Goal: Task Accomplishment & Management: Manage account settings

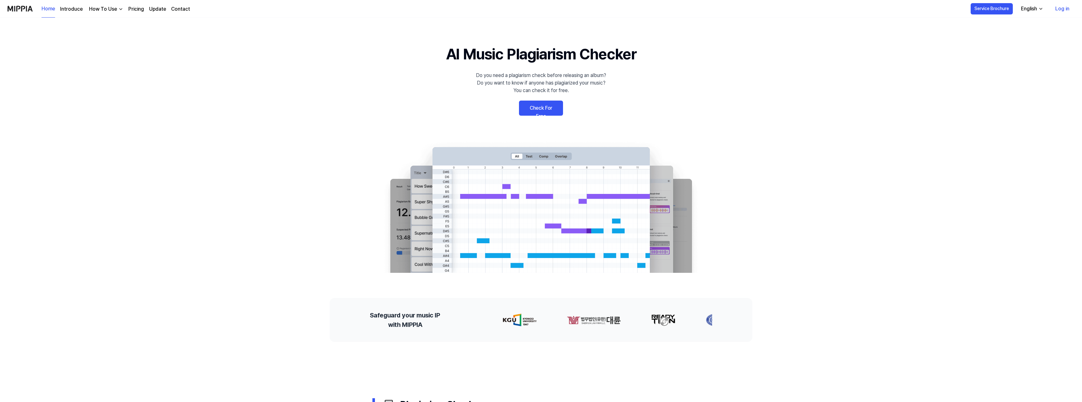
click at [1058, 10] on link "Log in" at bounding box center [1062, 9] width 24 height 18
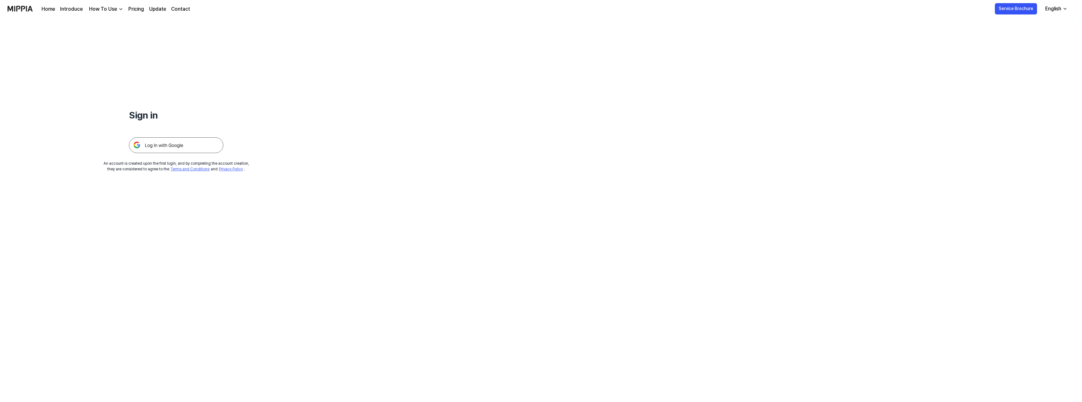
click at [154, 147] on img at bounding box center [176, 145] width 94 height 16
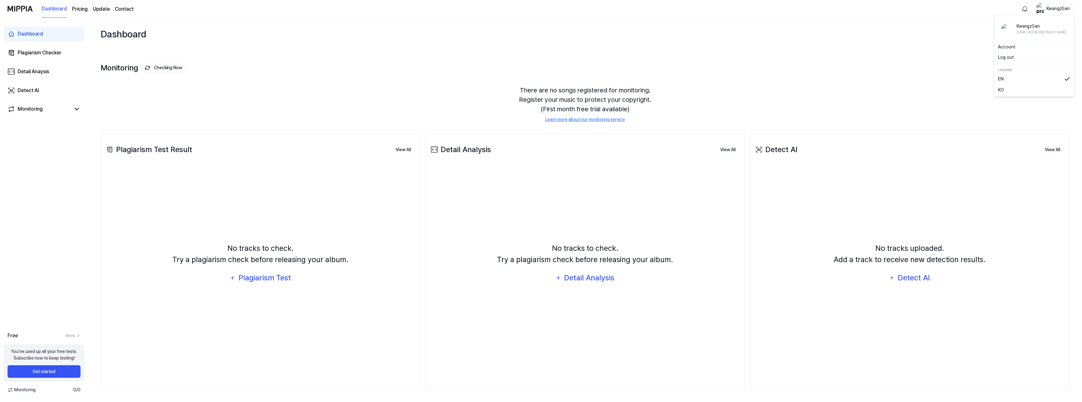
click at [1058, 8] on div "KwangzSan" at bounding box center [1058, 8] width 25 height 7
click at [1010, 59] on button "Log out" at bounding box center [1034, 57] width 72 height 7
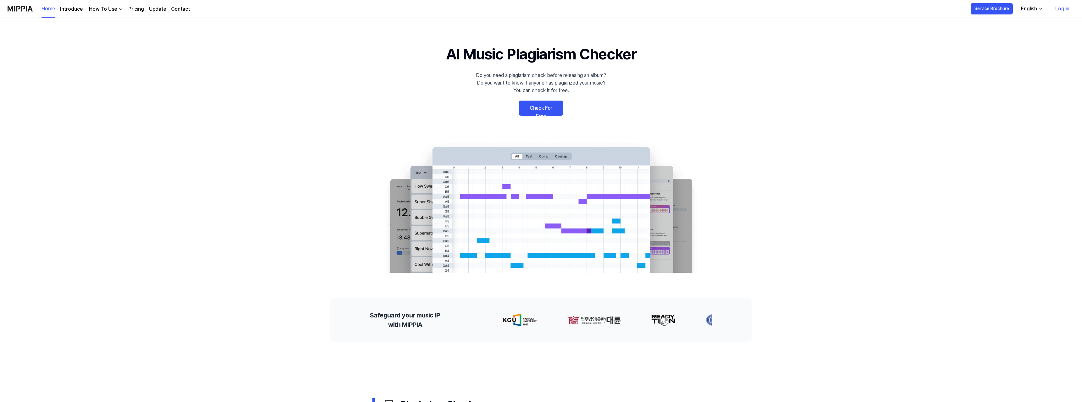
click at [1063, 8] on link "Log in" at bounding box center [1062, 9] width 24 height 18
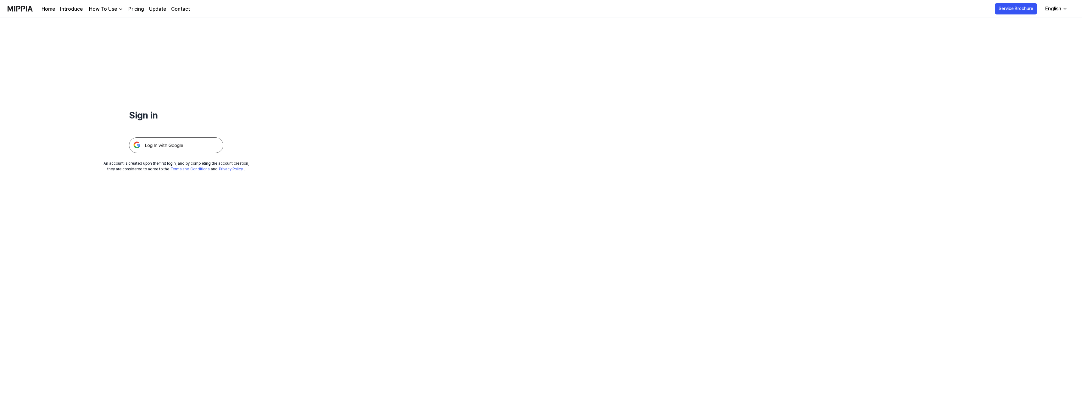
click at [193, 147] on img at bounding box center [176, 145] width 94 height 16
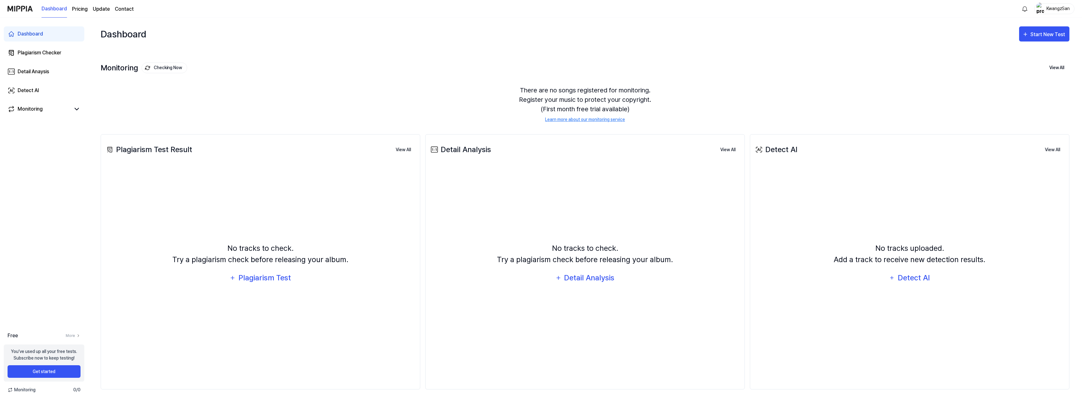
click at [1061, 8] on div "KwangzSan" at bounding box center [1058, 8] width 25 height 7
click at [1013, 56] on button "Log out" at bounding box center [1034, 57] width 72 height 7
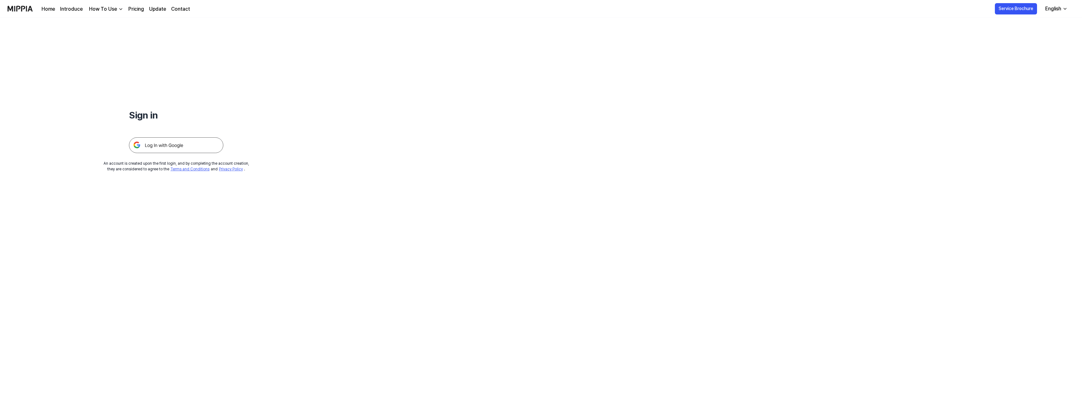
click at [147, 147] on img at bounding box center [176, 145] width 94 height 16
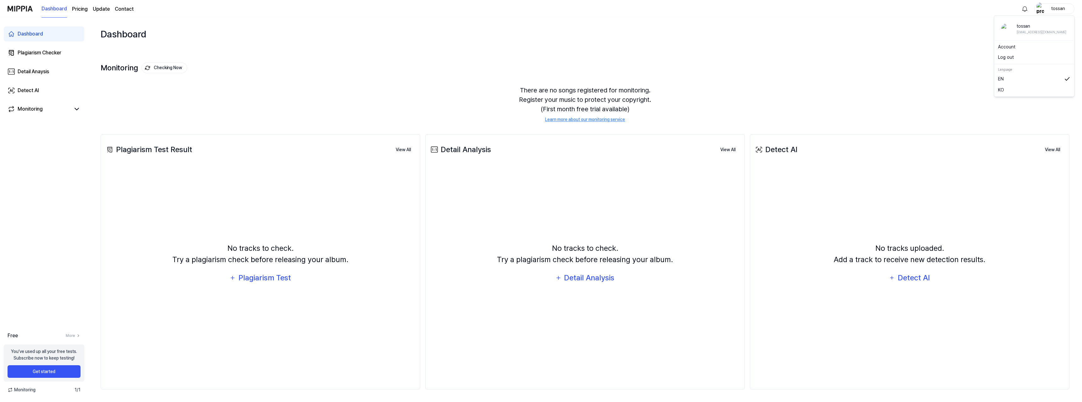
click at [1048, 8] on div "tossan" at bounding box center [1058, 8] width 25 height 7
click at [1006, 58] on button "Log out" at bounding box center [1034, 57] width 72 height 7
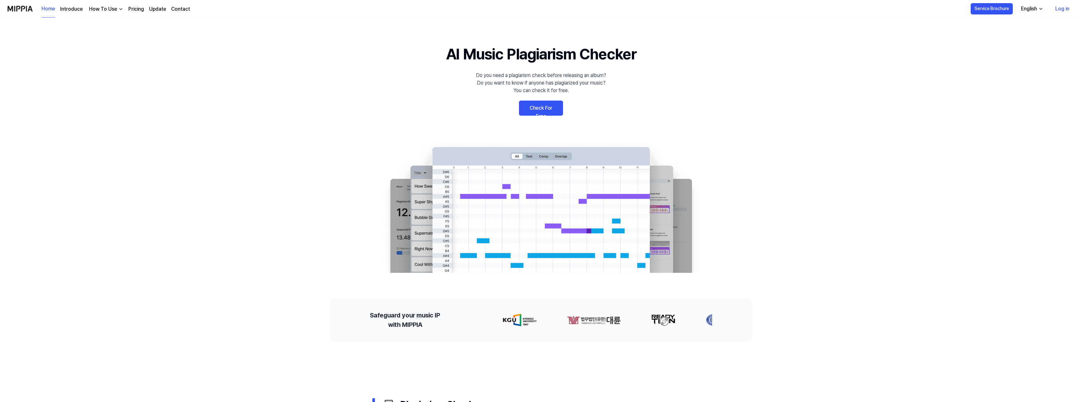
click at [1060, 8] on link "Log in" at bounding box center [1062, 9] width 24 height 18
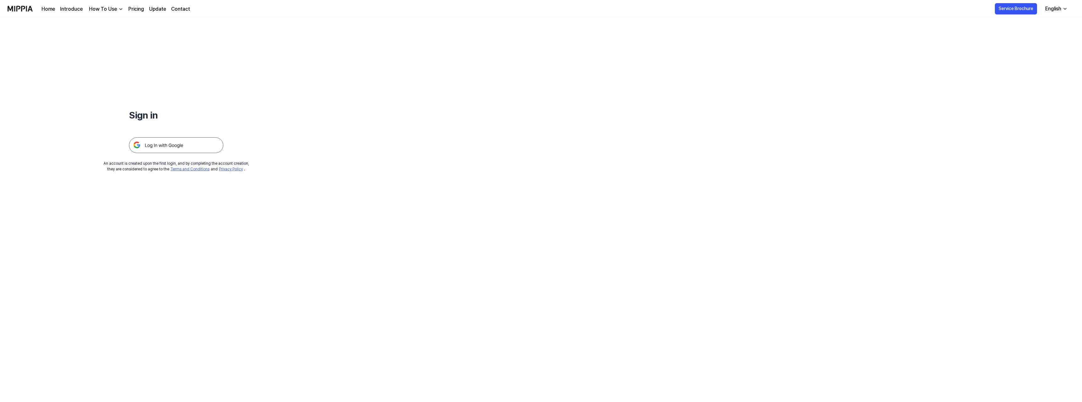
click at [164, 146] on img at bounding box center [176, 145] width 94 height 16
click at [176, 148] on img at bounding box center [176, 145] width 94 height 16
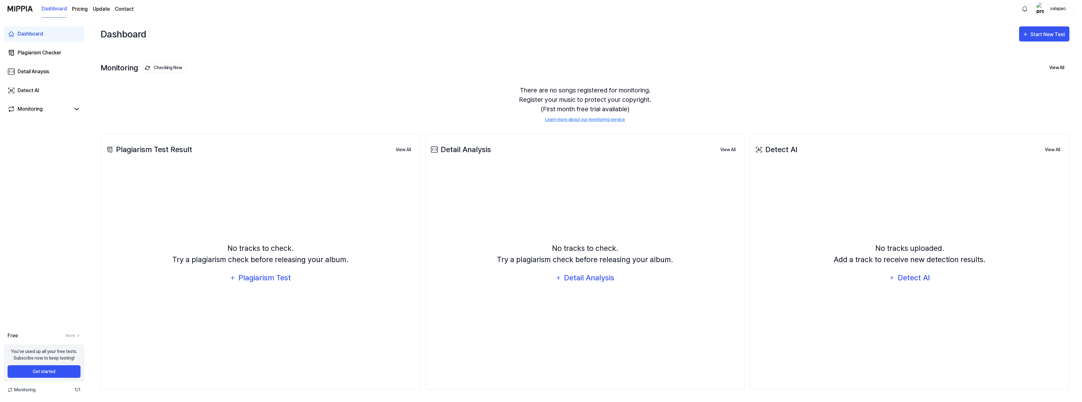
click at [1061, 9] on div "salapao" at bounding box center [1058, 8] width 25 height 7
click at [1020, 60] on button "Log out" at bounding box center [1045, 57] width 95 height 7
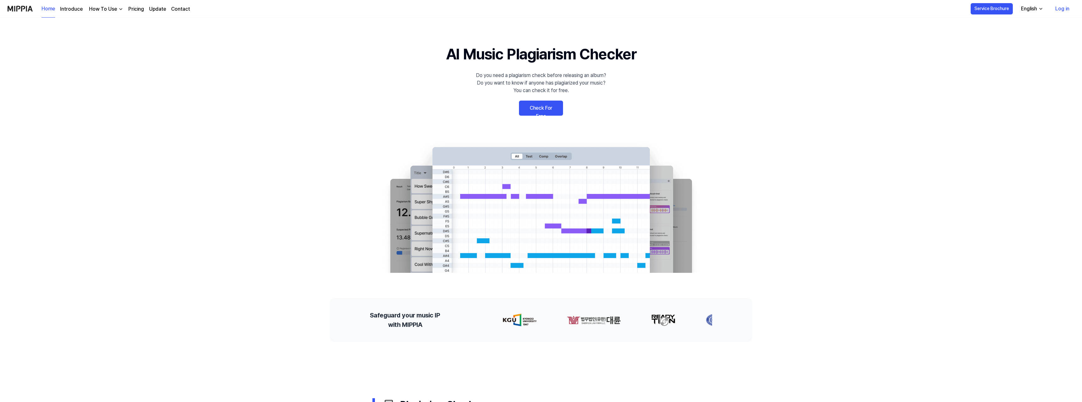
click at [1065, 8] on link "Log in" at bounding box center [1062, 9] width 24 height 18
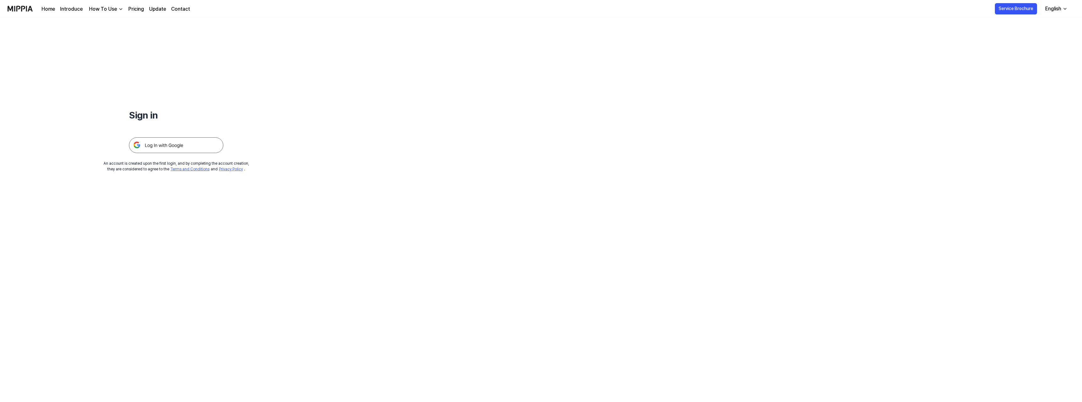
click at [173, 147] on img at bounding box center [176, 145] width 94 height 16
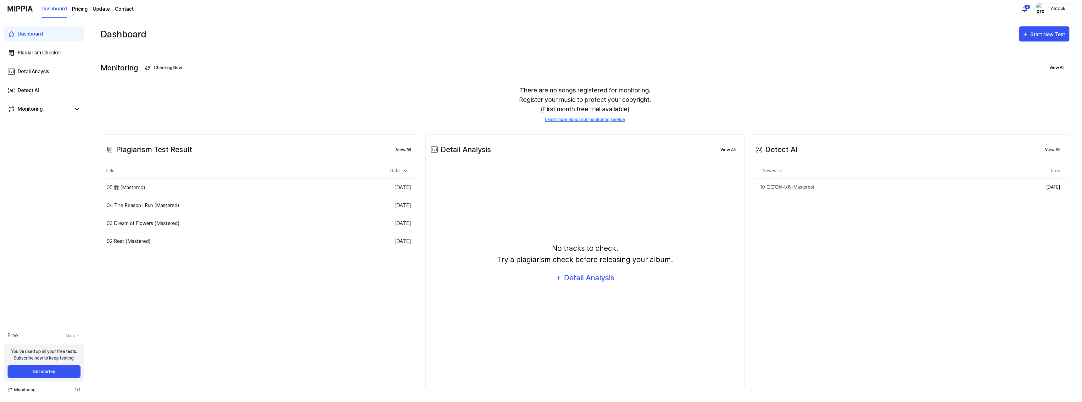
click at [1062, 8] on div "Aatobk" at bounding box center [1058, 8] width 25 height 7
click at [1016, 59] on button "Log out" at bounding box center [1034, 57] width 72 height 7
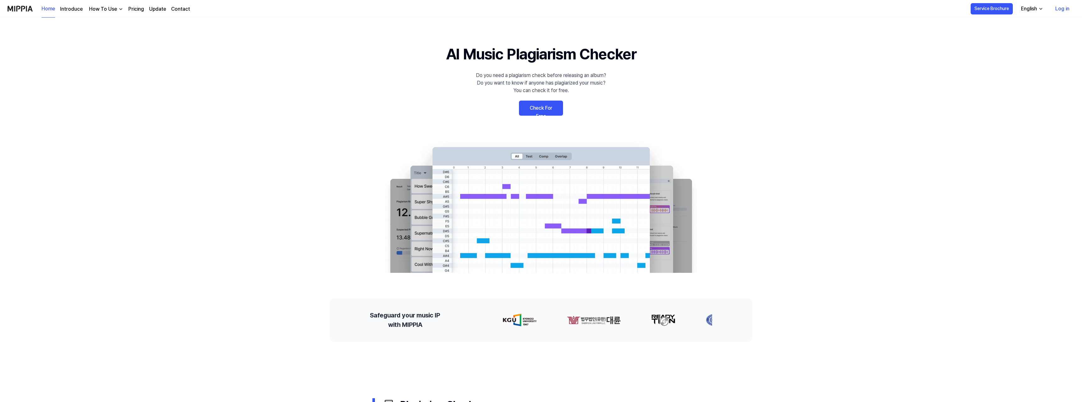
click at [1062, 7] on link "Log in" at bounding box center [1062, 9] width 24 height 18
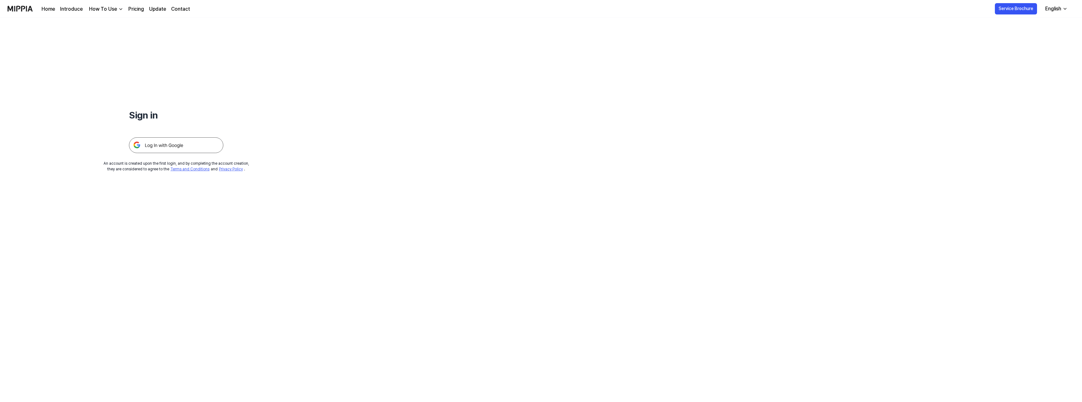
click at [169, 143] on img at bounding box center [176, 145] width 94 height 16
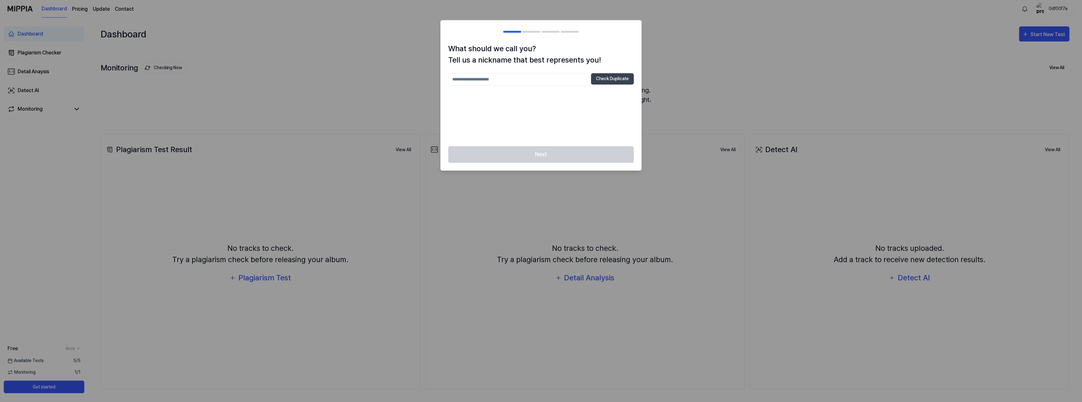
click at [505, 78] on input "text" at bounding box center [518, 79] width 140 height 13
type input "********"
click at [611, 78] on button "Check Duplicate" at bounding box center [612, 78] width 43 height 11
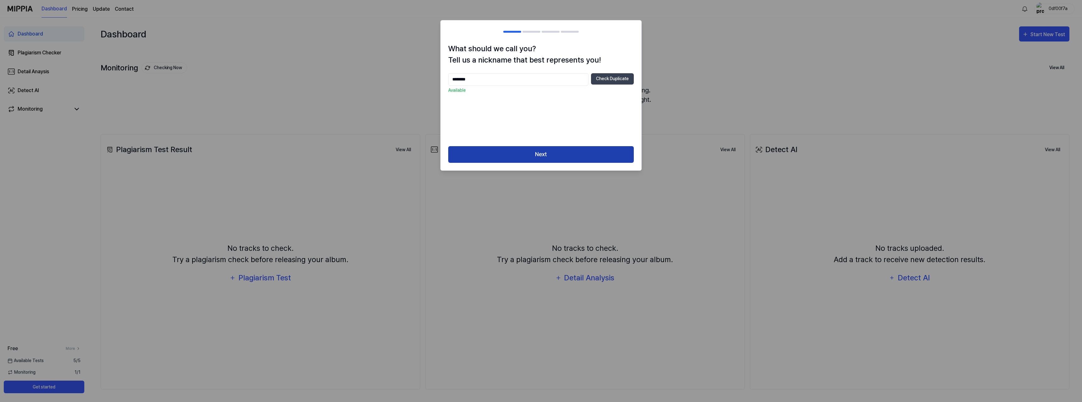
click at [529, 153] on button "Next" at bounding box center [541, 154] width 186 height 17
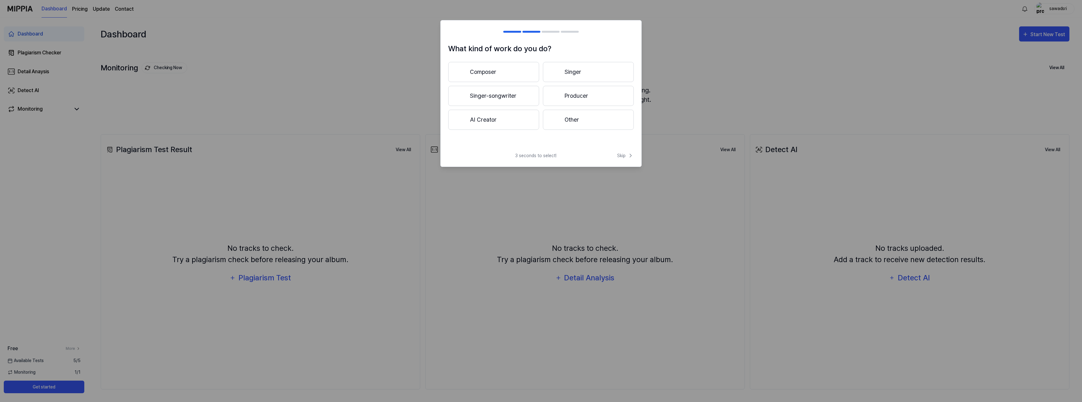
click at [573, 96] on button "Producer" at bounding box center [588, 96] width 91 height 20
click at [484, 88] on button "Less than 3 years" at bounding box center [493, 96] width 91 height 20
click at [495, 70] on button "Pop" at bounding box center [493, 72] width 90 height 20
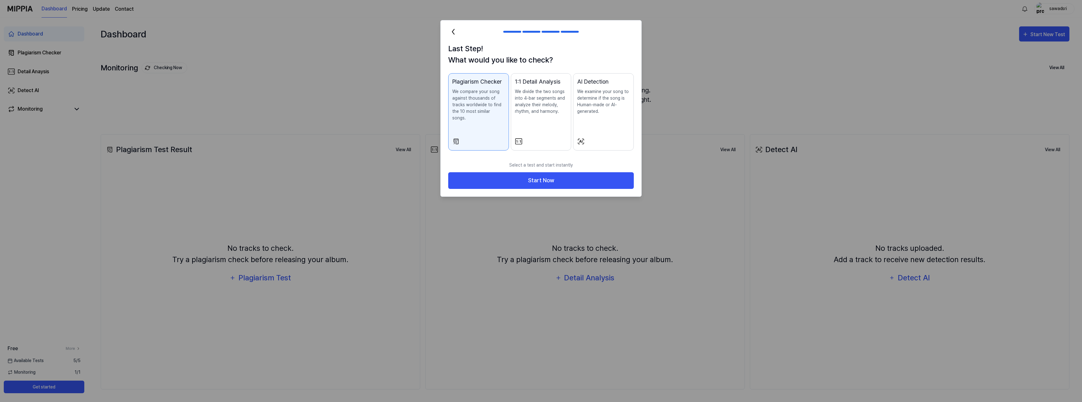
click at [596, 99] on p "We examine your song to determine if the song is Human-made or AI-generated." at bounding box center [603, 101] width 53 height 26
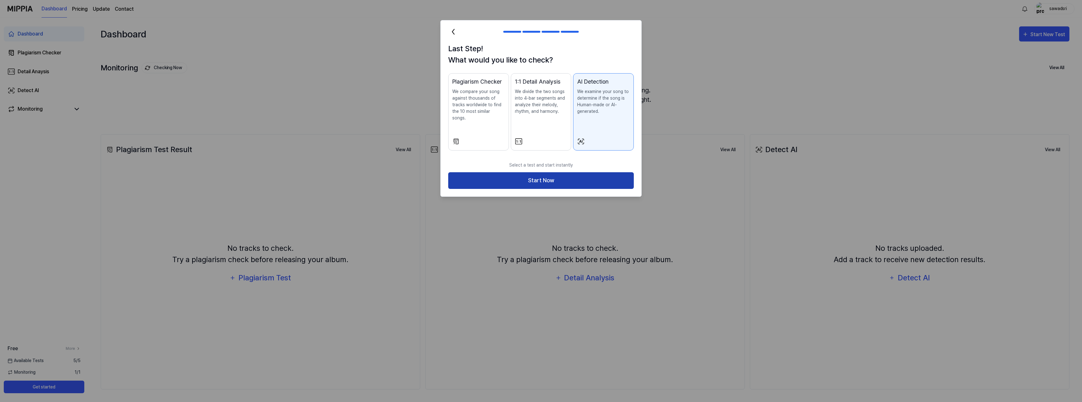
click at [545, 176] on button "Start Now" at bounding box center [541, 180] width 186 height 17
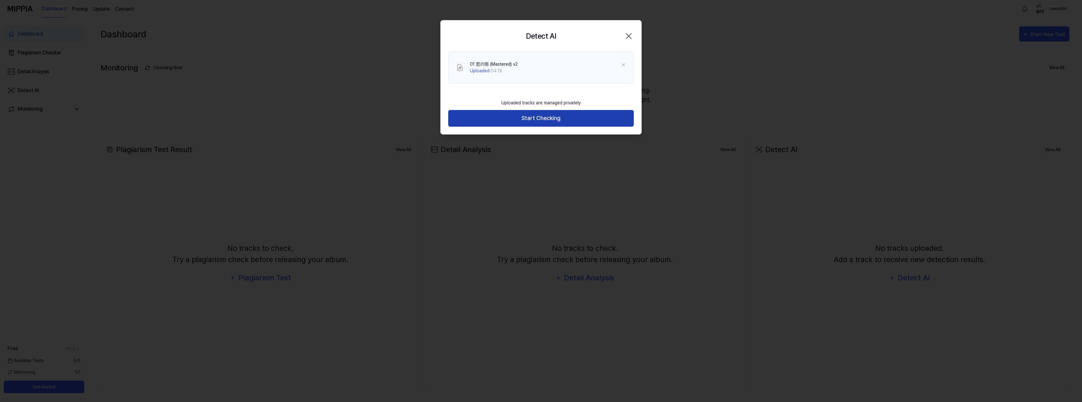
click at [545, 117] on button "Start Checking" at bounding box center [541, 118] width 186 height 17
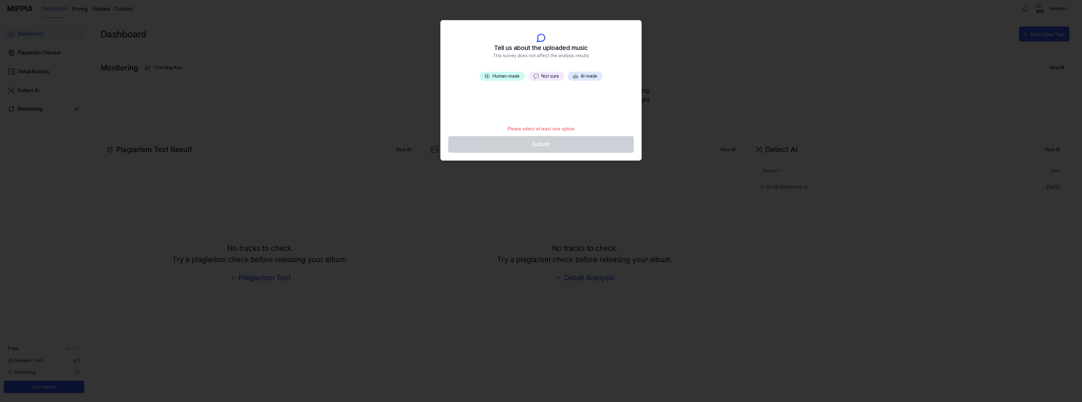
click at [587, 77] on button "🤖 AI-made" at bounding box center [585, 76] width 35 height 9
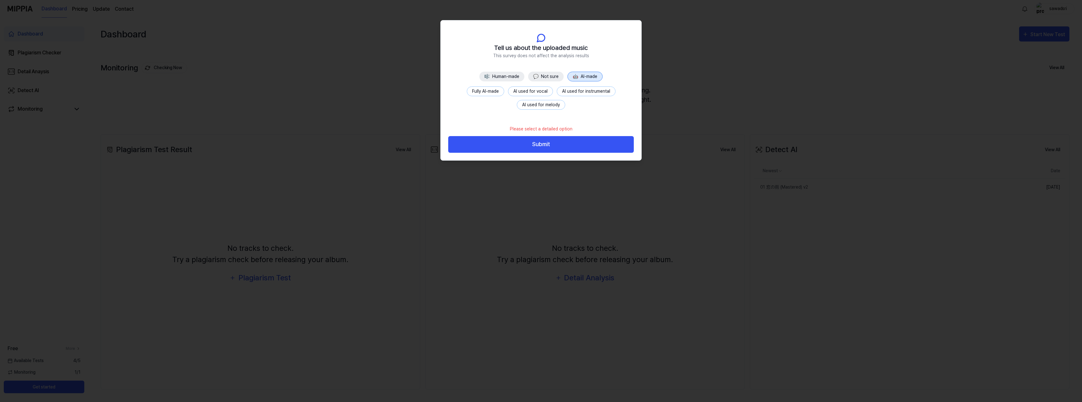
click at [540, 91] on button "AI used for vocal" at bounding box center [530, 92] width 45 height 10
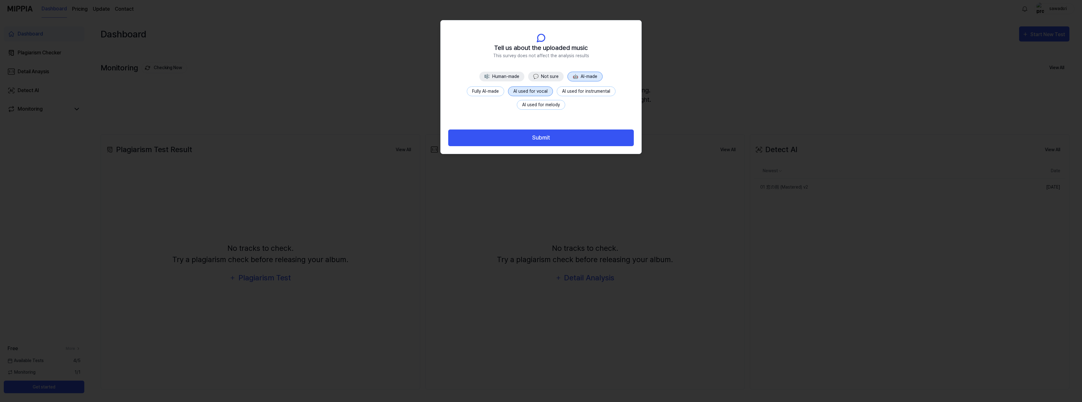
drag, startPoint x: 575, startPoint y: 91, endPoint x: 594, endPoint y: 96, distance: 20.0
click at [575, 91] on button "AI used for instrumental" at bounding box center [586, 92] width 59 height 10
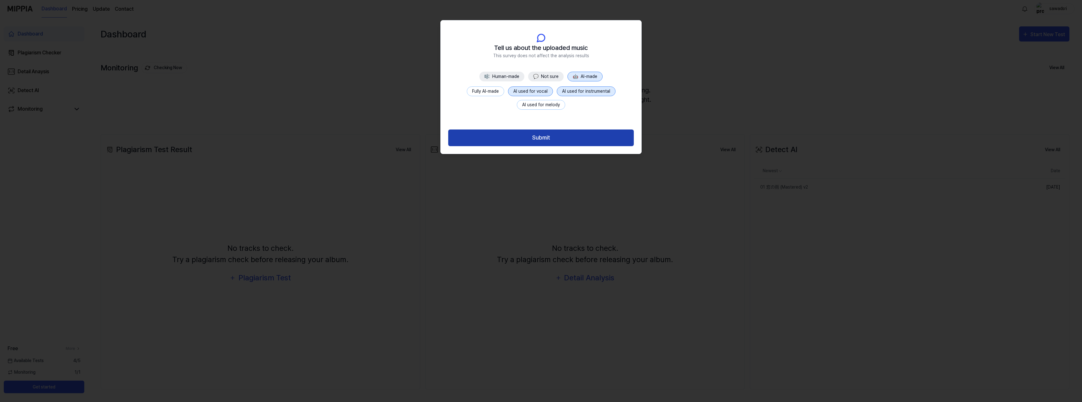
click at [541, 136] on button "Submit" at bounding box center [541, 138] width 186 height 17
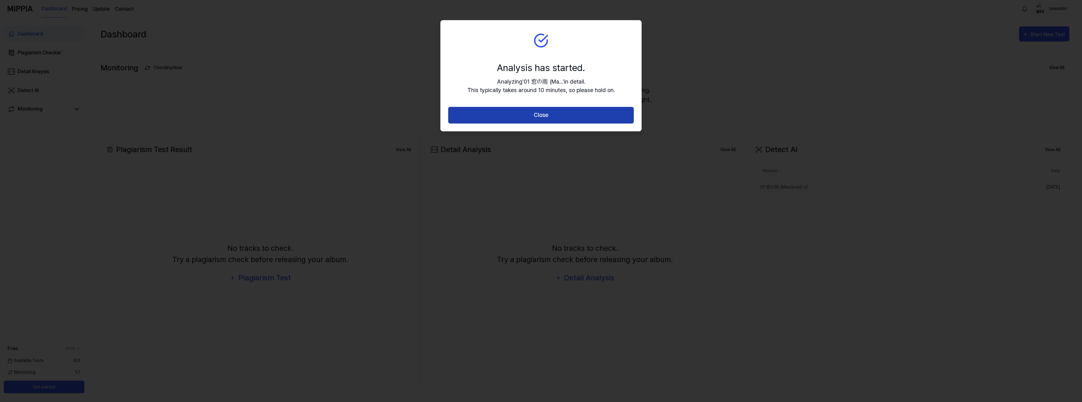
click at [532, 113] on button "Close" at bounding box center [541, 115] width 186 height 17
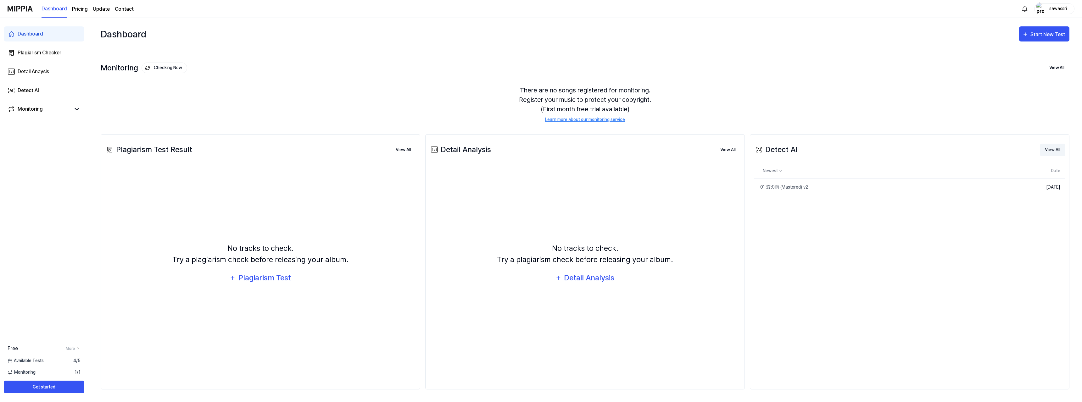
click at [1050, 148] on button "View All" at bounding box center [1052, 150] width 25 height 13
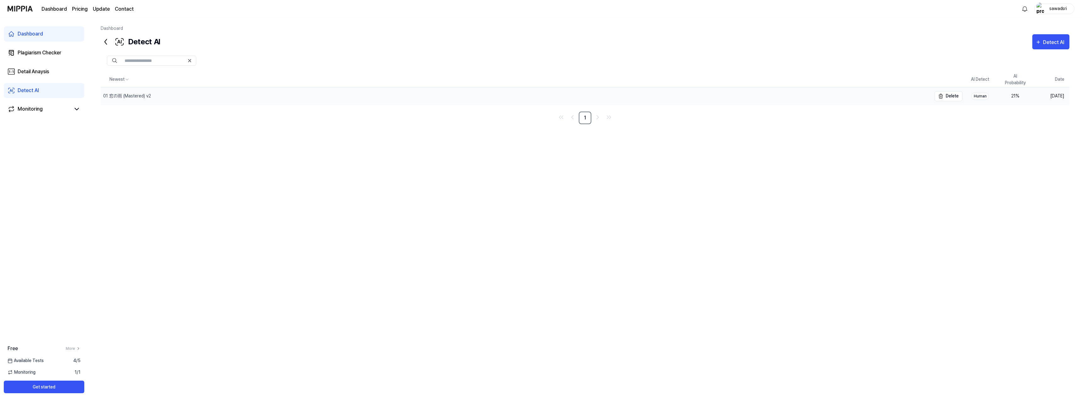
click at [132, 95] on div "01 窓の雨 (Mastered) v2" at bounding box center [127, 96] width 48 height 7
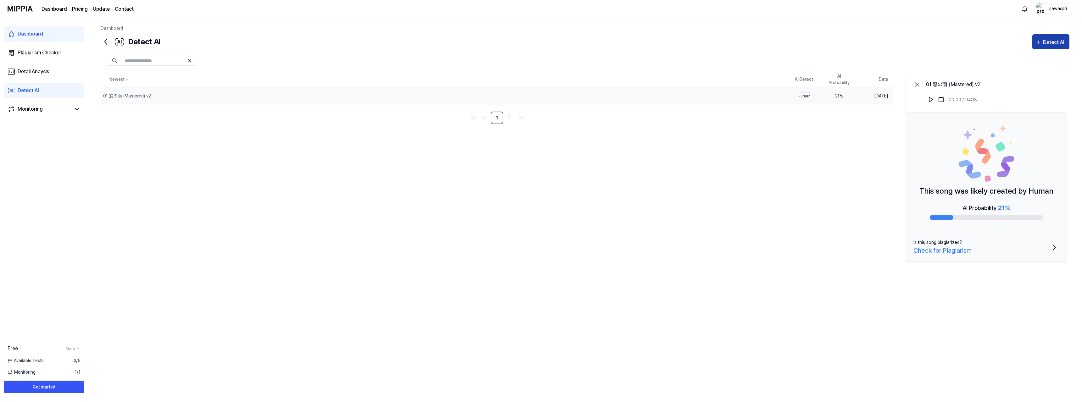
click at [1049, 42] on div "Detect AI" at bounding box center [1054, 42] width 23 height 8
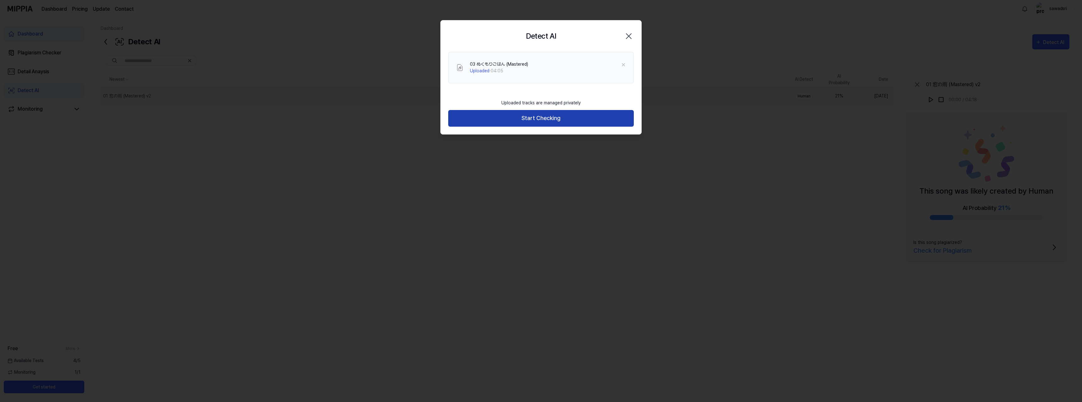
click at [550, 120] on button "Start Checking" at bounding box center [541, 118] width 186 height 17
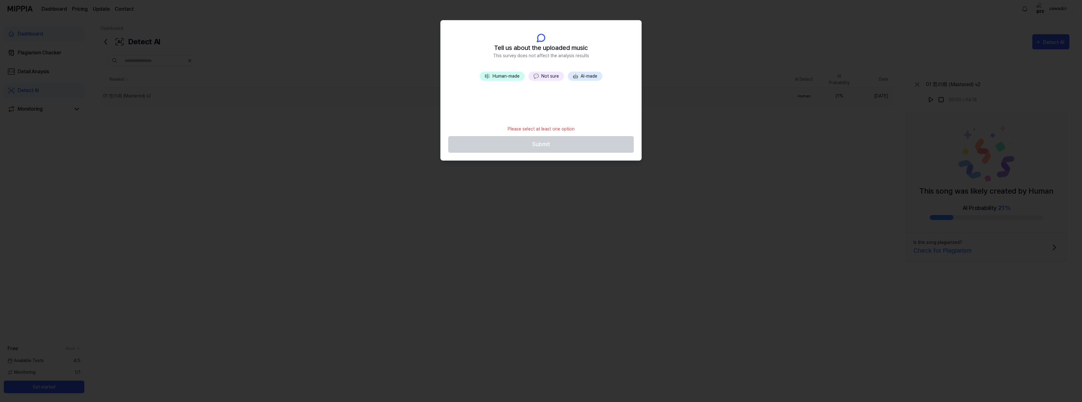
click at [587, 76] on button "🤖 AI-made" at bounding box center [585, 76] width 35 height 9
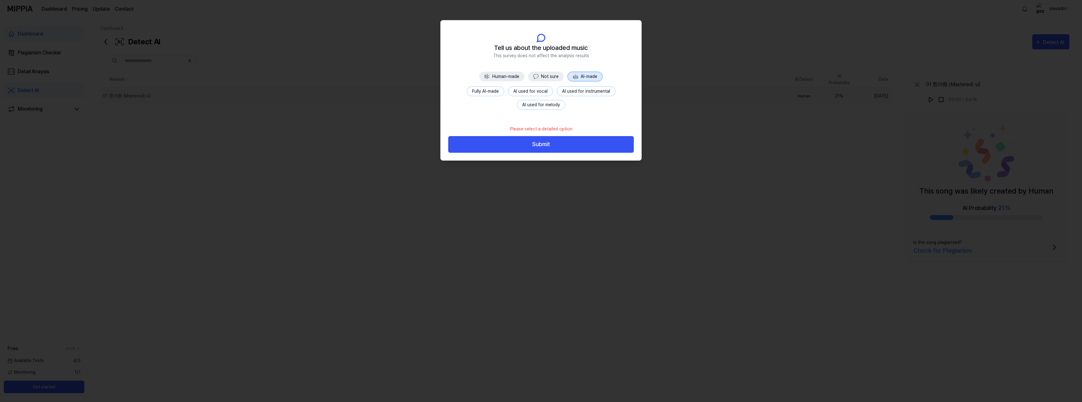
click at [532, 92] on button "AI used for vocal" at bounding box center [530, 92] width 45 height 10
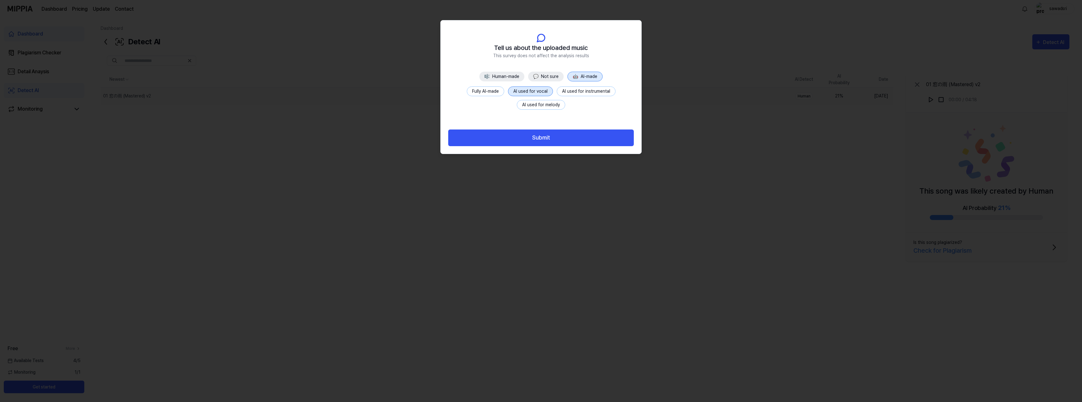
click at [580, 91] on button "AI used for instrumental" at bounding box center [586, 92] width 59 height 10
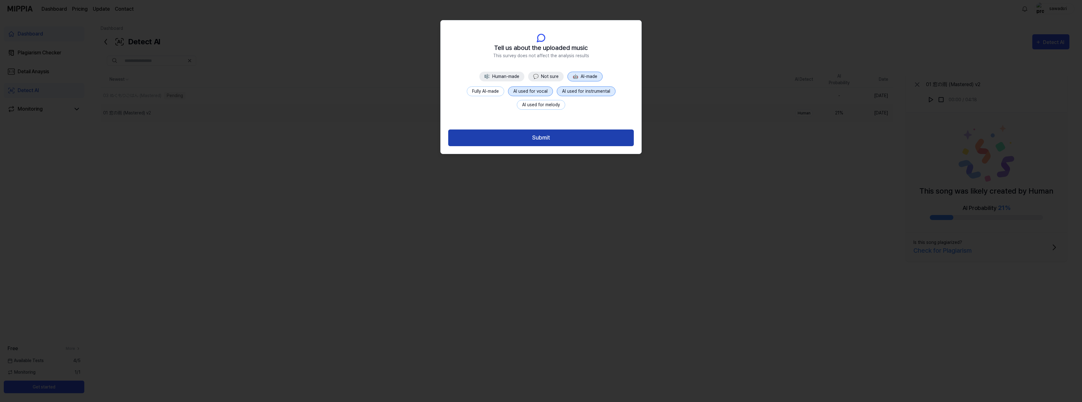
click at [543, 139] on button "Submit" at bounding box center [541, 138] width 186 height 17
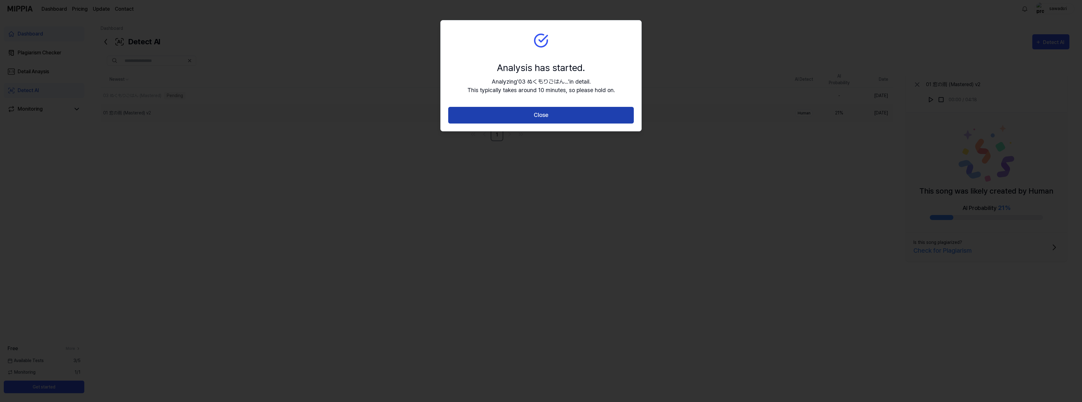
click at [542, 117] on button "Close" at bounding box center [541, 115] width 186 height 17
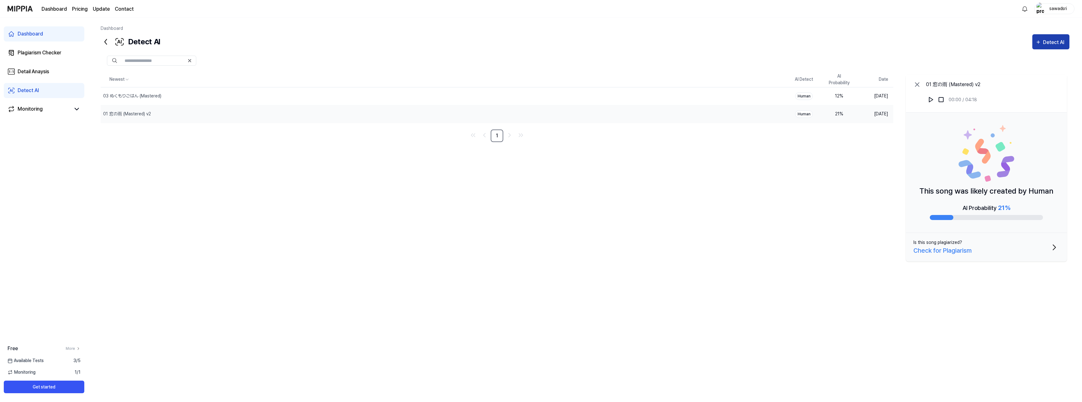
click at [1055, 41] on div "Detect AI" at bounding box center [1054, 42] width 23 height 8
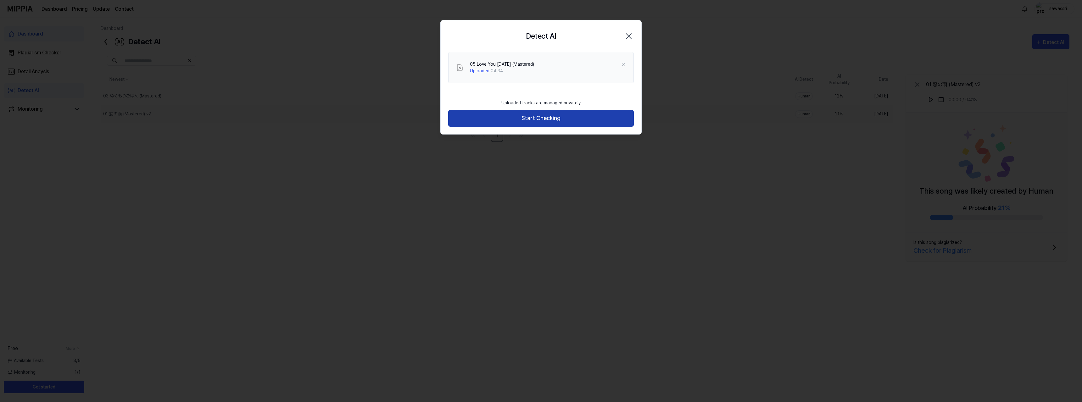
click at [552, 119] on button "Start Checking" at bounding box center [541, 118] width 186 height 17
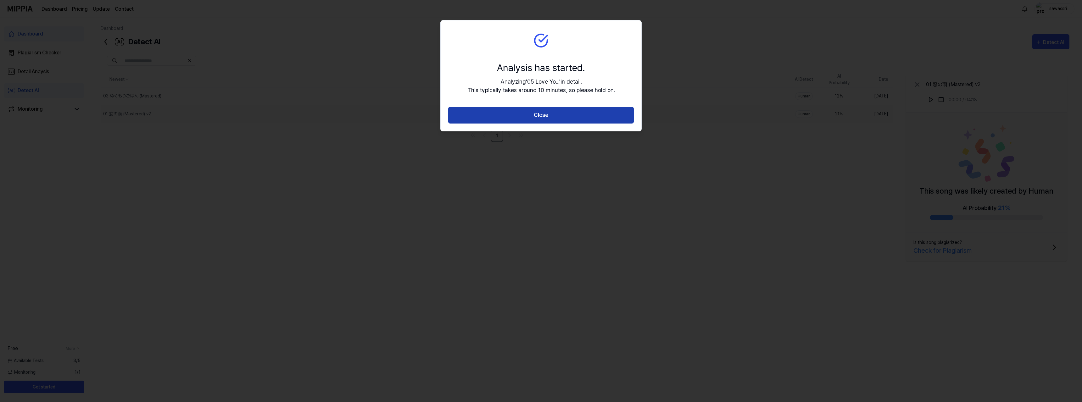
click at [550, 115] on button "Close" at bounding box center [541, 115] width 186 height 17
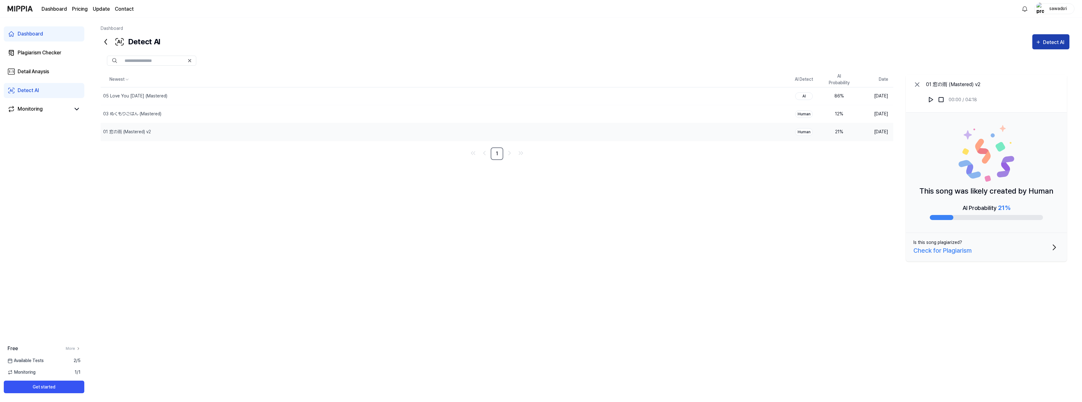
click at [1056, 40] on div "Detect AI" at bounding box center [1054, 42] width 23 height 8
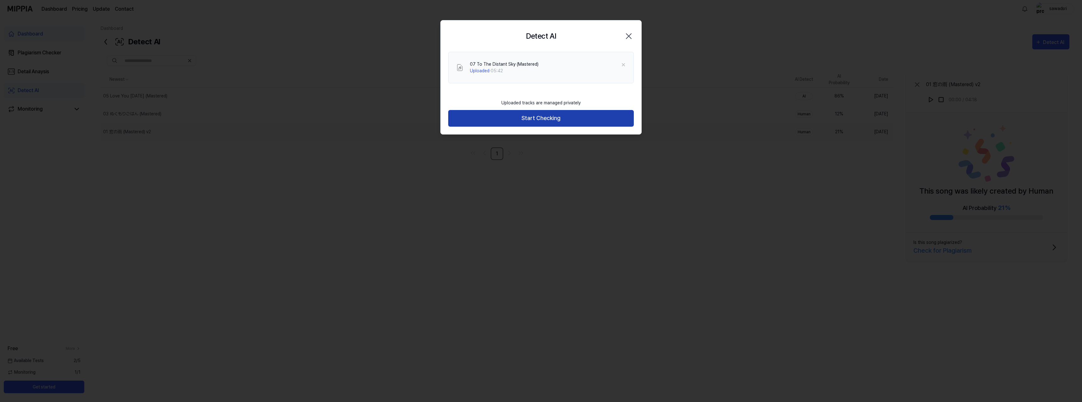
click at [534, 119] on button "Start Checking" at bounding box center [541, 118] width 186 height 17
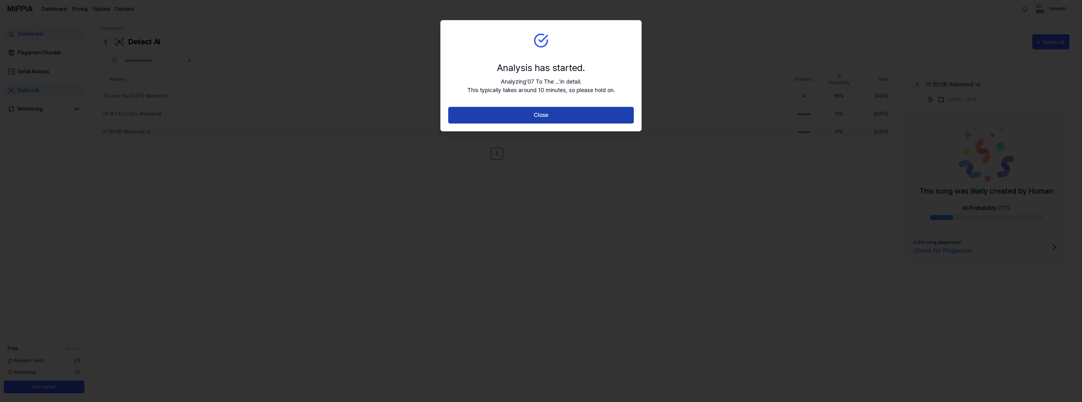
click at [544, 116] on button "Close" at bounding box center [541, 115] width 186 height 17
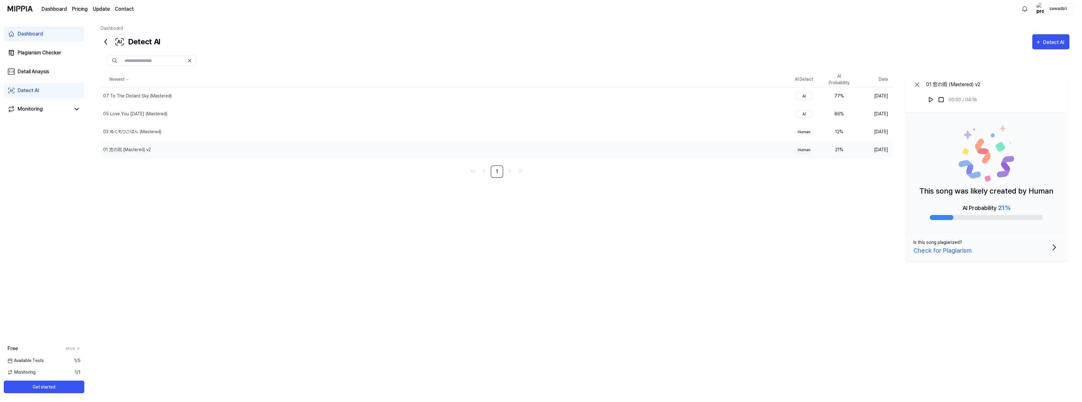
drag, startPoint x: 432, startPoint y: 272, endPoint x: 453, endPoint y: 257, distance: 26.1
click at [432, 272] on div "Newest AI Detect AI Probability Date 07 To The Distant Sky (Mastered) Delete AI…" at bounding box center [585, 202] width 969 height 261
click at [1050, 40] on div "Detect AI" at bounding box center [1054, 42] width 23 height 8
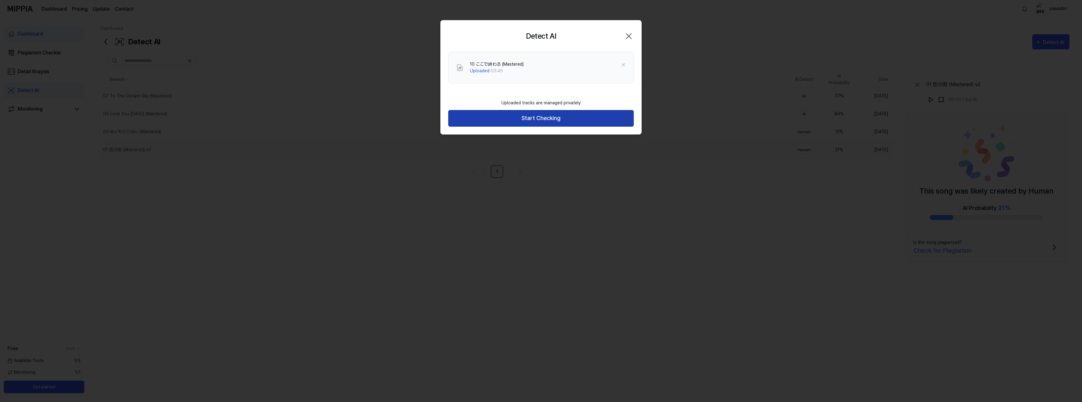
click at [543, 118] on button "Start Checking" at bounding box center [541, 118] width 186 height 17
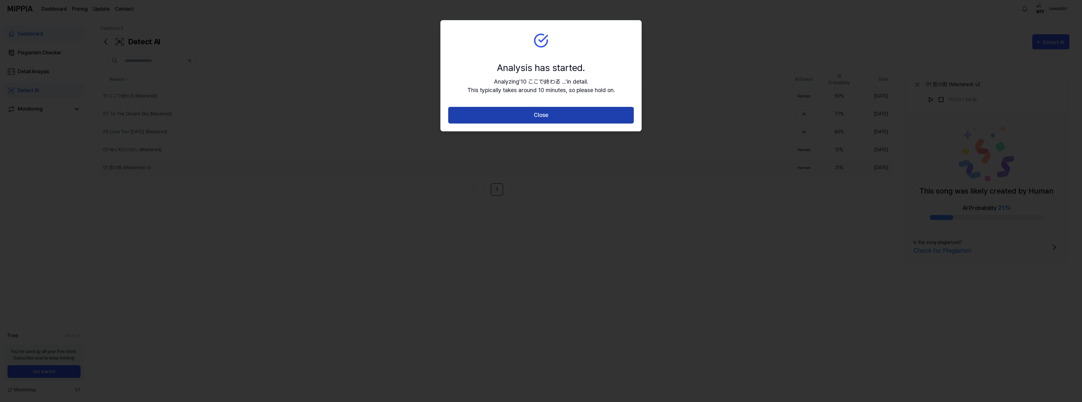
click at [542, 116] on button "Close" at bounding box center [541, 115] width 186 height 17
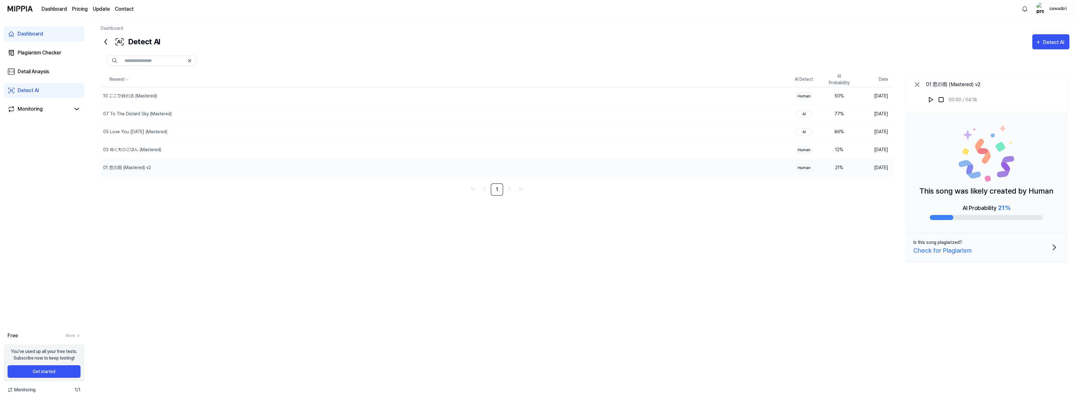
click at [76, 11] on page\) "Pricing" at bounding box center [80, 9] width 16 height 8
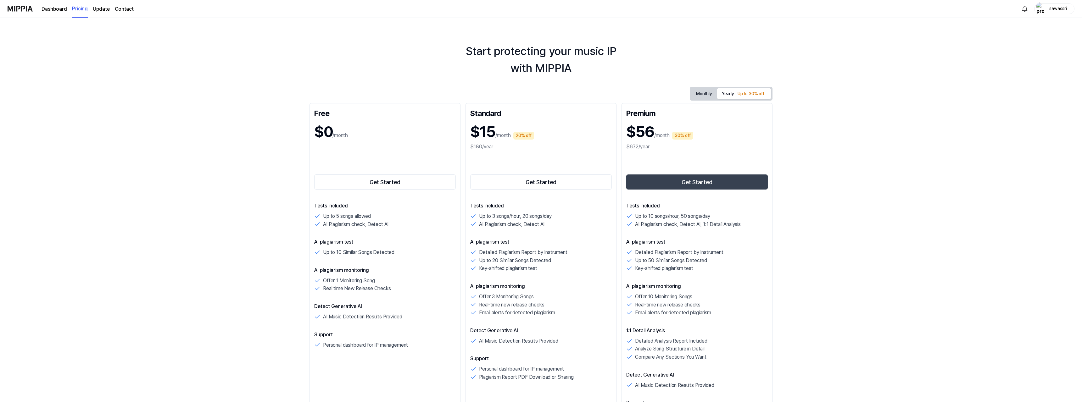
click at [703, 93] on button "Monthly" at bounding box center [704, 94] width 26 height 12
drag, startPoint x: 323, startPoint y: 253, endPoint x: 414, endPoint y: 250, distance: 90.9
click at [414, 250] on div "Up to 10 Similar Songs Detected" at bounding box center [385, 253] width 142 height 8
click at [415, 251] on div "Up to 10 Similar Songs Detected" at bounding box center [385, 253] width 142 height 8
drag, startPoint x: 376, startPoint y: 213, endPoint x: 390, endPoint y: 212, distance: 14.5
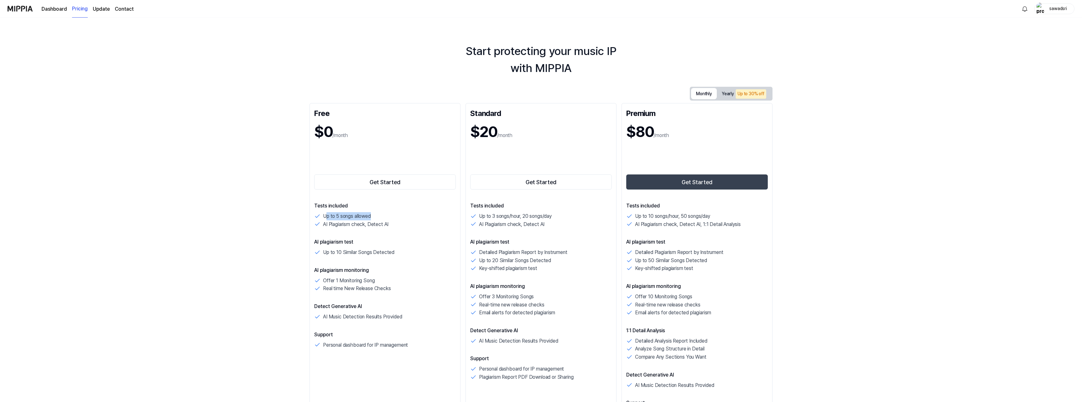
click at [390, 212] on div "Tests included Up to 5 songs allowed AI Plagiarism check, Detect AI" at bounding box center [385, 215] width 142 height 26
drag, startPoint x: 329, startPoint y: 251, endPoint x: 375, endPoint y: 250, distance: 45.9
click at [375, 250] on p "Up to 10 Similar Songs Detected" at bounding box center [358, 253] width 71 height 8
click at [502, 250] on p "Detailed Plagiarism Report by Instrument" at bounding box center [523, 253] width 88 height 8
drag, startPoint x: 488, startPoint y: 253, endPoint x: 551, endPoint y: 254, distance: 63.6
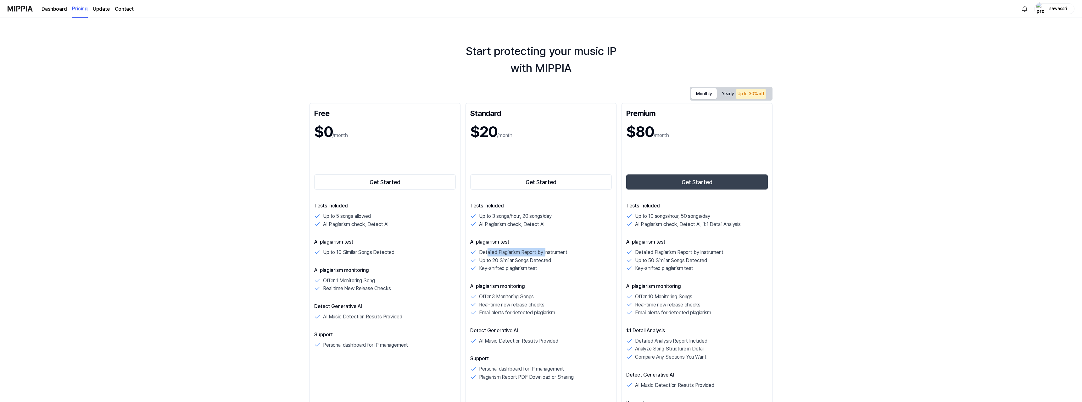
click at [548, 252] on p "Detailed Plagiarism Report by Instrument" at bounding box center [523, 253] width 88 height 8
click at [528, 268] on p "Key-shifted plagiarism test" at bounding box center [508, 269] width 58 height 8
drag, startPoint x: 488, startPoint y: 266, endPoint x: 525, endPoint y: 269, distance: 37.5
click at [525, 269] on p "Key-shifted plagiarism test" at bounding box center [508, 269] width 58 height 8
click at [540, 269] on div "Key-shifted plagiarism test" at bounding box center [541, 269] width 142 height 8
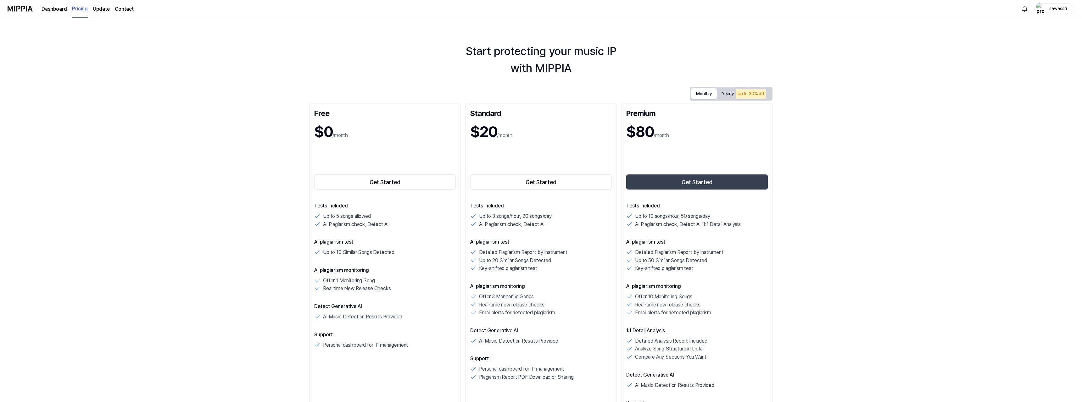
click at [484, 242] on p "AI plagiarism test" at bounding box center [541, 242] width 142 height 8
copy p "plagiarism"
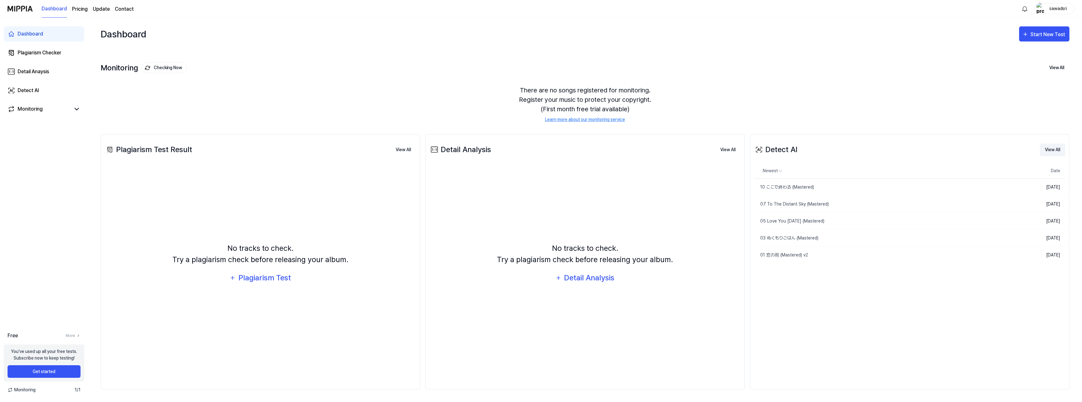
click at [1052, 151] on button "View All" at bounding box center [1052, 150] width 25 height 13
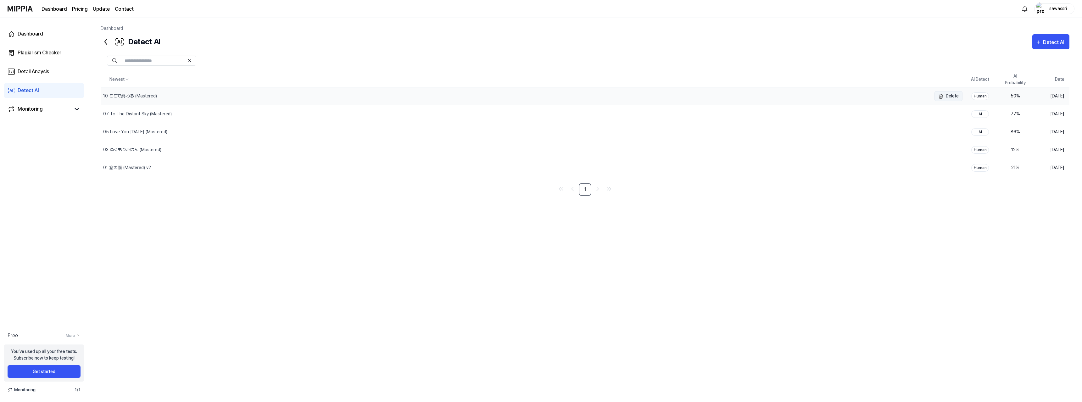
click at [943, 94] on img "button" at bounding box center [941, 96] width 8 height 8
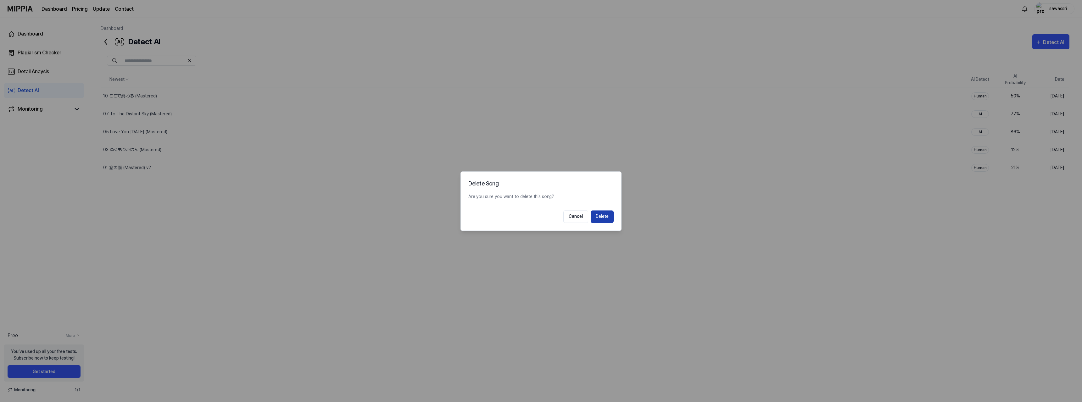
click at [601, 221] on button "Delete" at bounding box center [602, 216] width 23 height 13
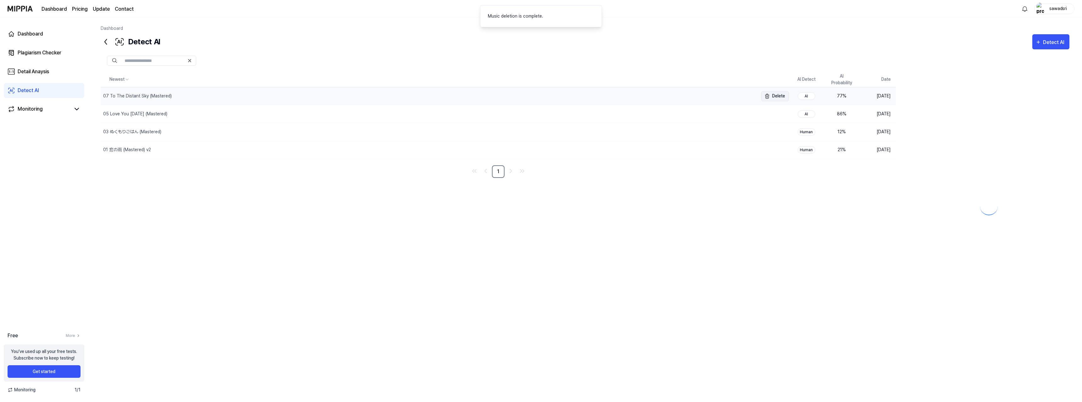
click at [770, 96] on img "button" at bounding box center [767, 96] width 8 height 8
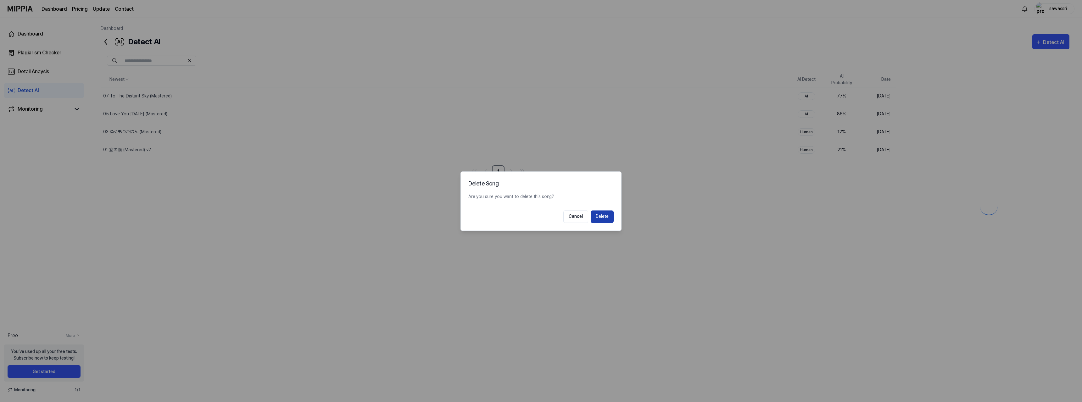
click at [604, 214] on button "Delete" at bounding box center [602, 216] width 23 height 13
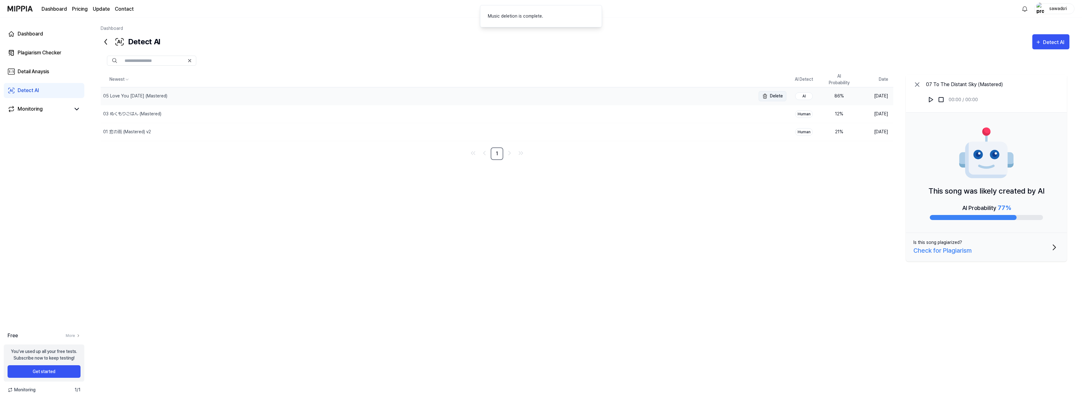
click at [772, 99] on button "Delete" at bounding box center [773, 96] width 28 height 10
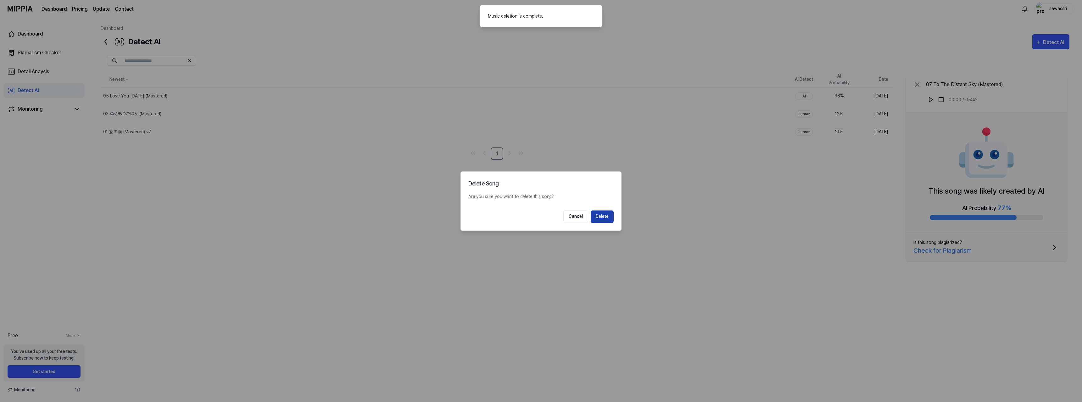
click at [610, 215] on button "Delete" at bounding box center [602, 216] width 23 height 13
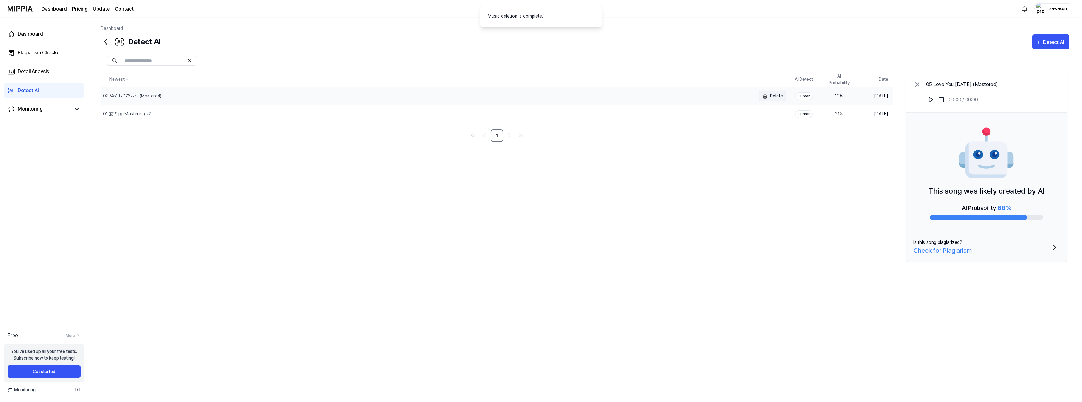
click at [771, 98] on button "Delete" at bounding box center [773, 96] width 28 height 10
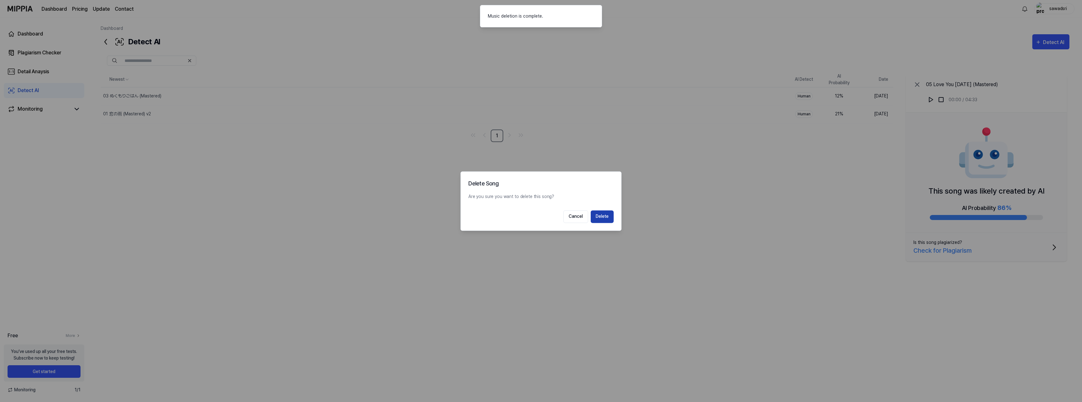
click at [606, 218] on button "Delete" at bounding box center [602, 216] width 23 height 13
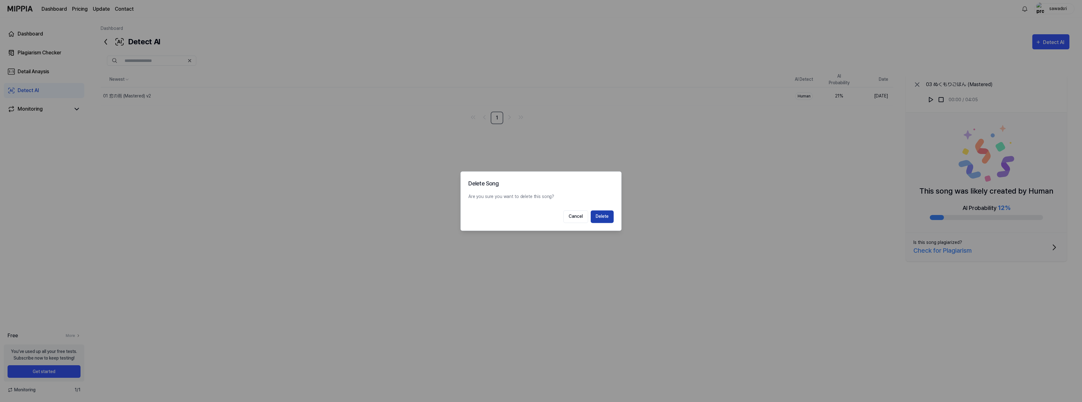
click at [601, 217] on button "Delete" at bounding box center [602, 216] width 23 height 13
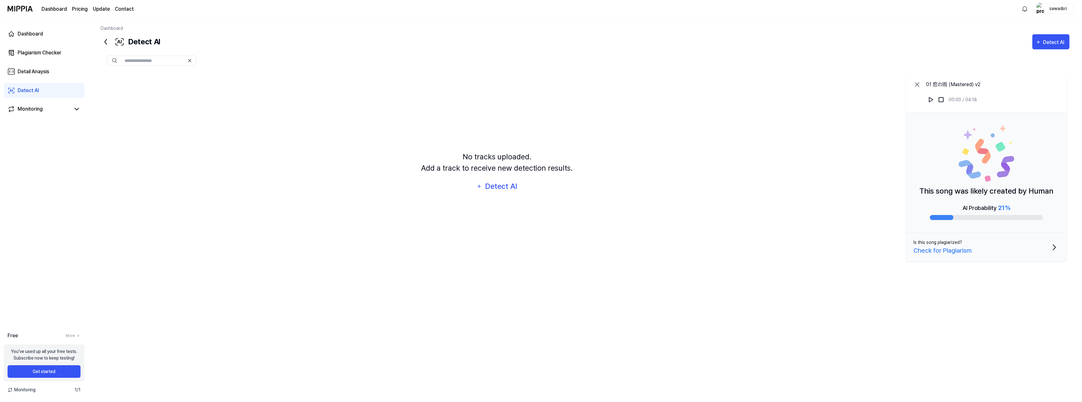
click at [751, 180] on div "No tracks uploaded. Add a track to receive new detection results. Detect AI" at bounding box center [497, 172] width 793 height 201
click at [917, 85] on icon at bounding box center [918, 85] width 8 height 8
